Goal: Navigation & Orientation: Find specific page/section

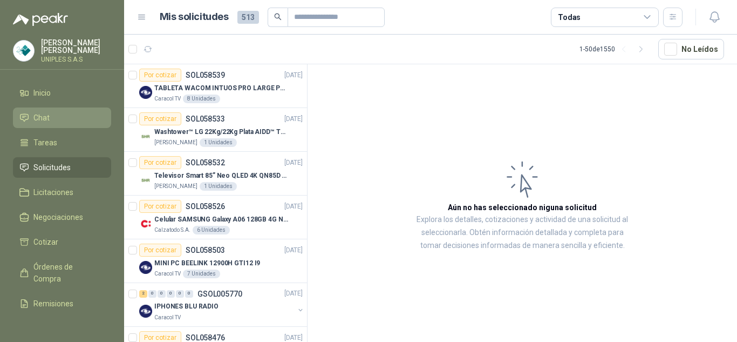
click at [44, 114] on span "Chat" at bounding box center [41, 118] width 16 height 12
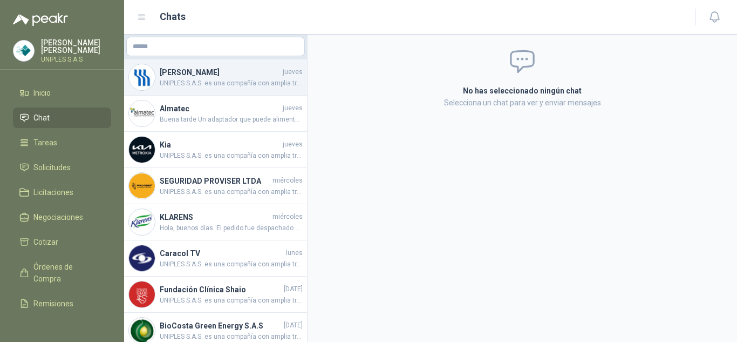
click at [187, 74] on h4 "[PERSON_NAME]" at bounding box center [220, 72] width 121 height 12
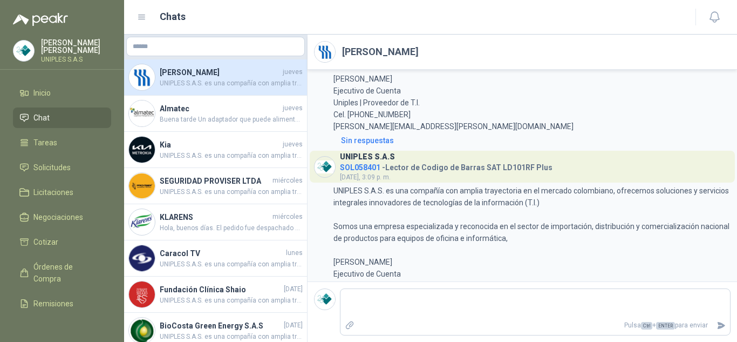
scroll to position [163, 0]
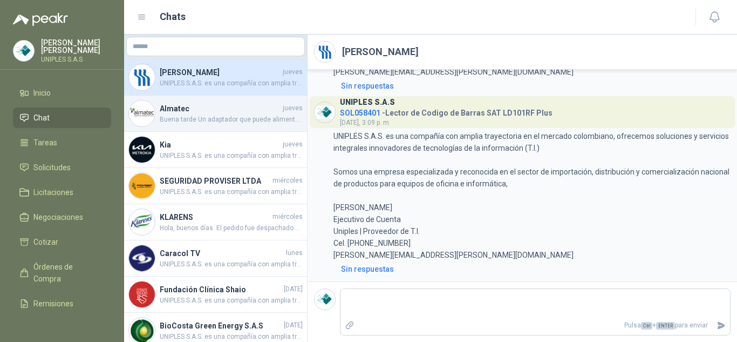
click at [170, 107] on h4 "Almatec" at bounding box center [220, 109] width 121 height 12
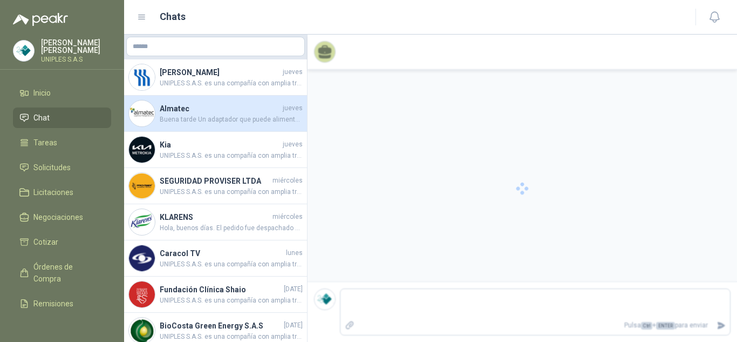
scroll to position [107, 0]
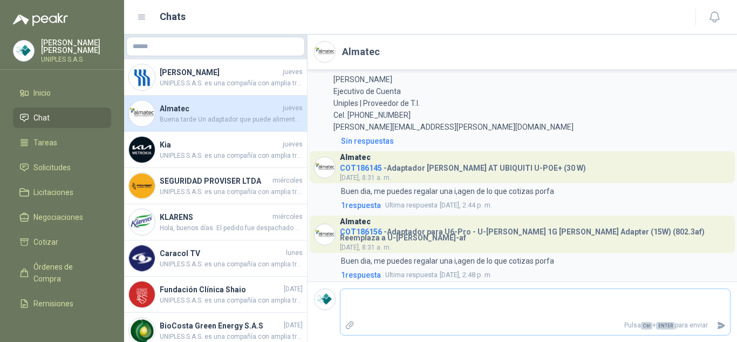
click at [497, 300] on textarea at bounding box center [536, 303] width 390 height 25
click at [49, 161] on span "Solicitudes" at bounding box center [51, 167] width 37 height 12
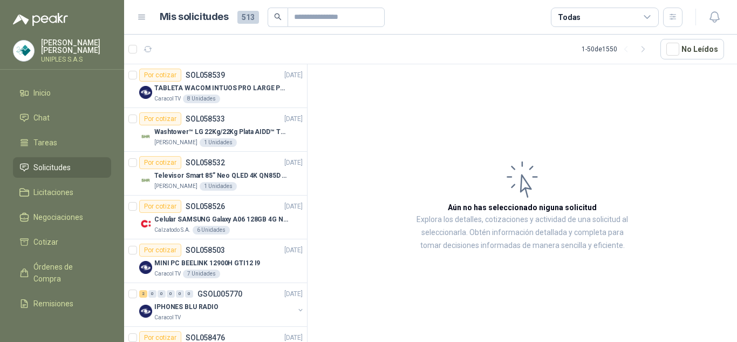
click at [649, 16] on icon at bounding box center [648, 17] width 10 height 10
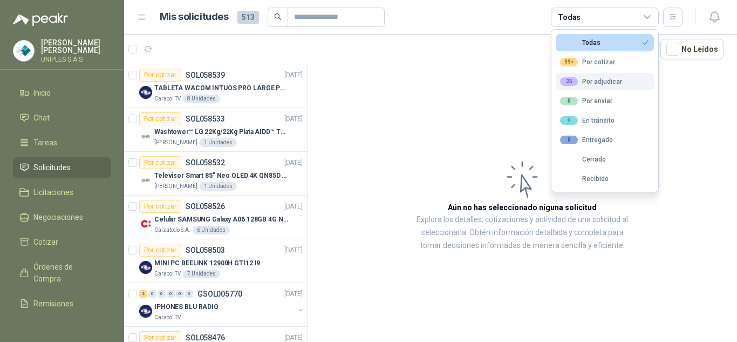
click at [603, 78] on div "25 Por adjudicar" at bounding box center [591, 81] width 62 height 9
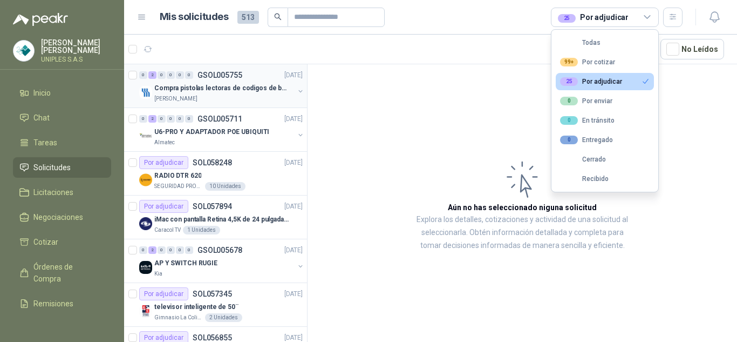
click at [212, 72] on p "GSOL005755" at bounding box center [220, 75] width 45 height 8
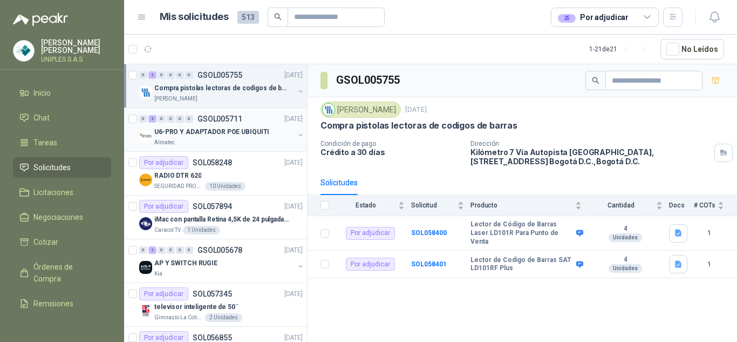
click at [214, 117] on p "GSOL005711" at bounding box center [220, 119] width 45 height 8
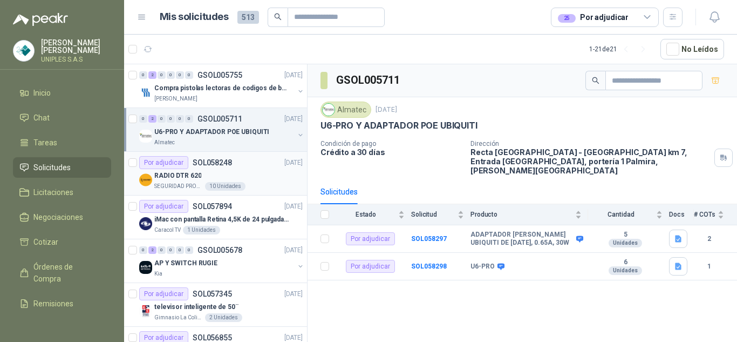
click at [207, 159] on p "SOL058248" at bounding box center [212, 163] width 39 height 8
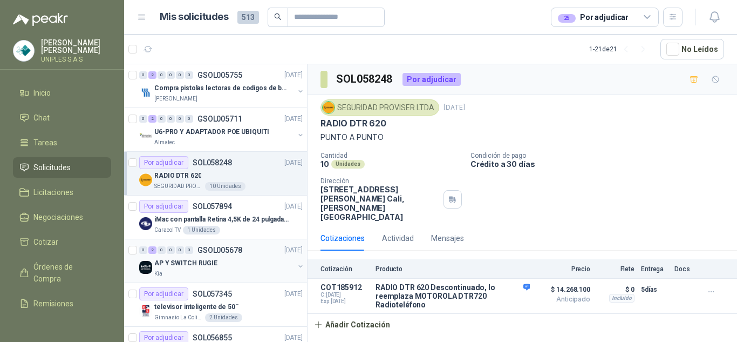
click at [225, 249] on p "GSOL005678" at bounding box center [220, 250] width 45 height 8
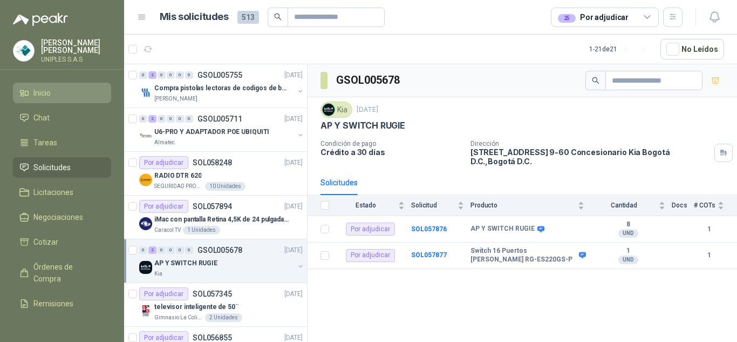
click at [41, 87] on span "Inicio" at bounding box center [41, 93] width 17 height 12
